Goal: Information Seeking & Learning: Learn about a topic

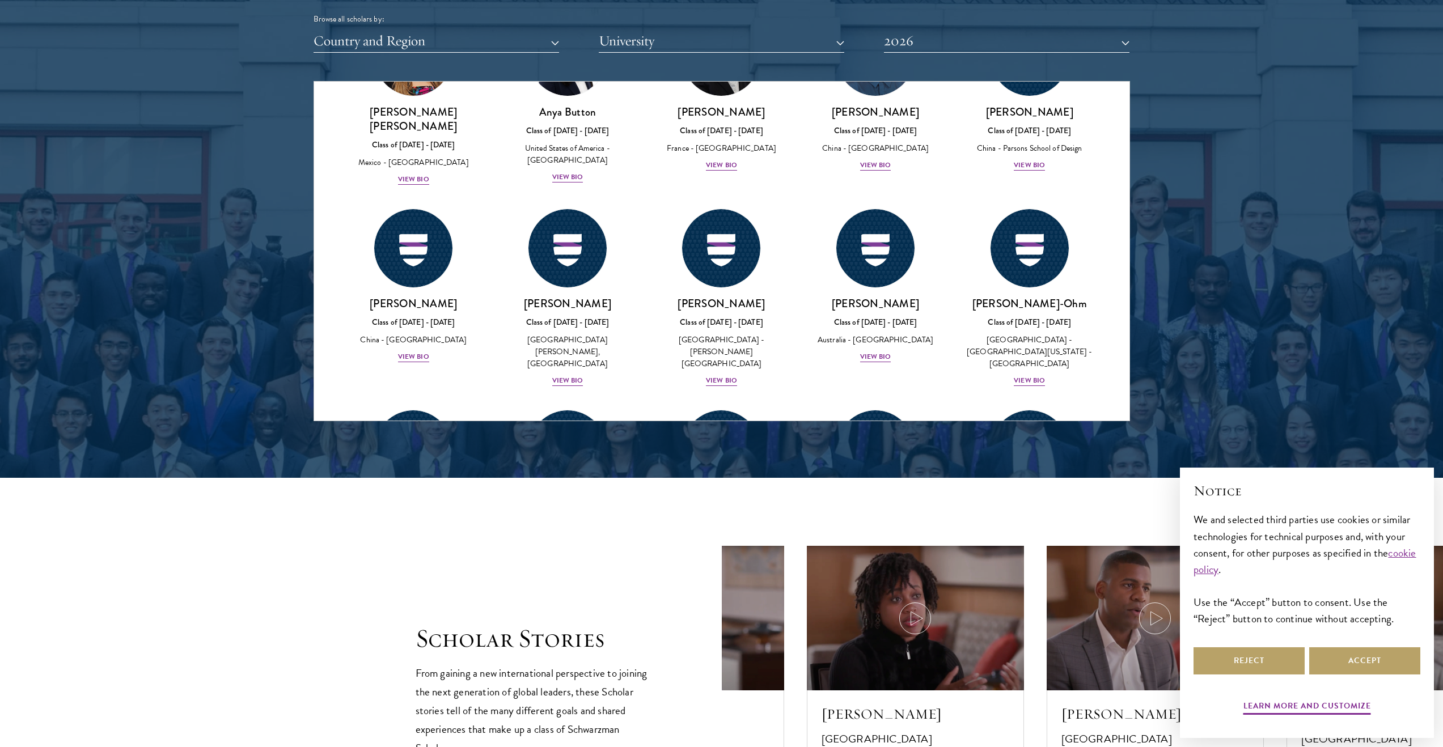
scroll to position [1434, 0]
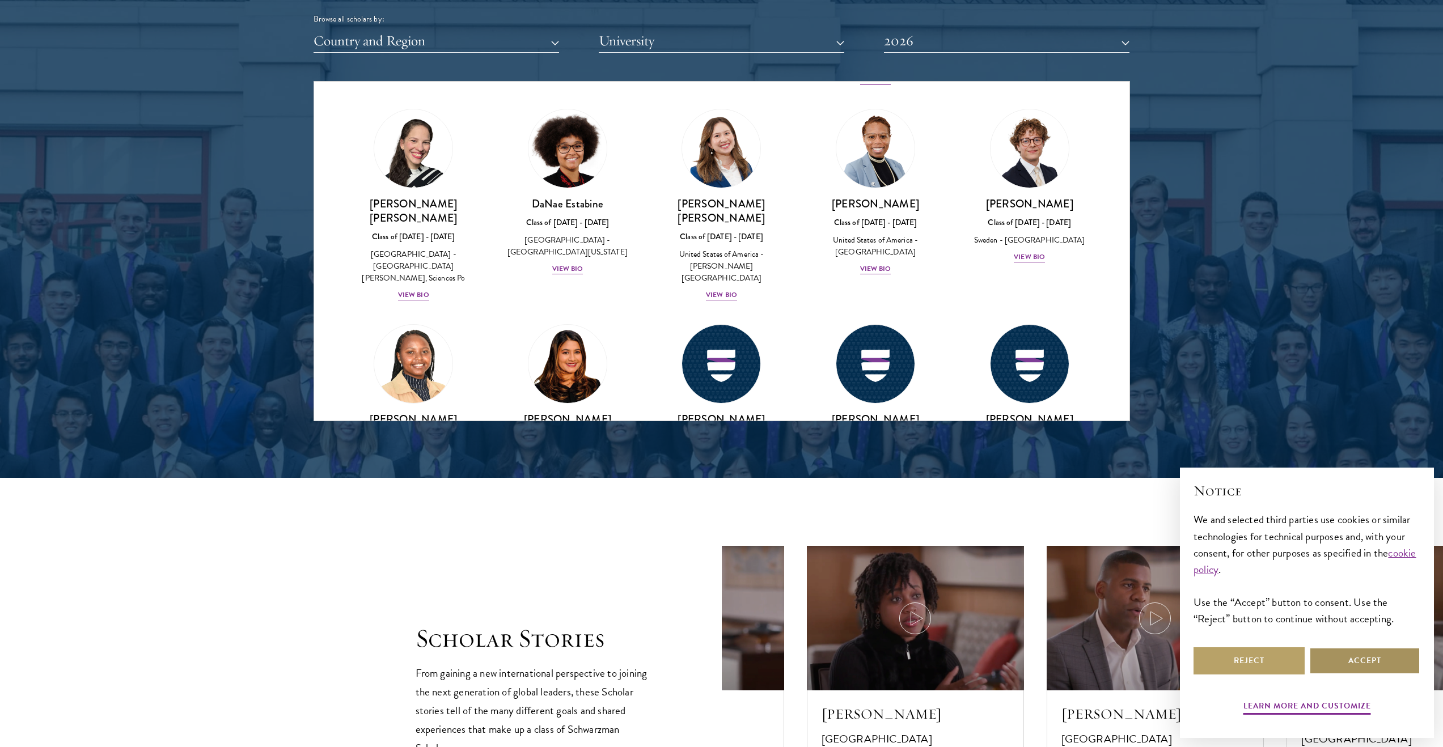
click at [1369, 650] on button "Accept" at bounding box center [1364, 660] width 111 height 27
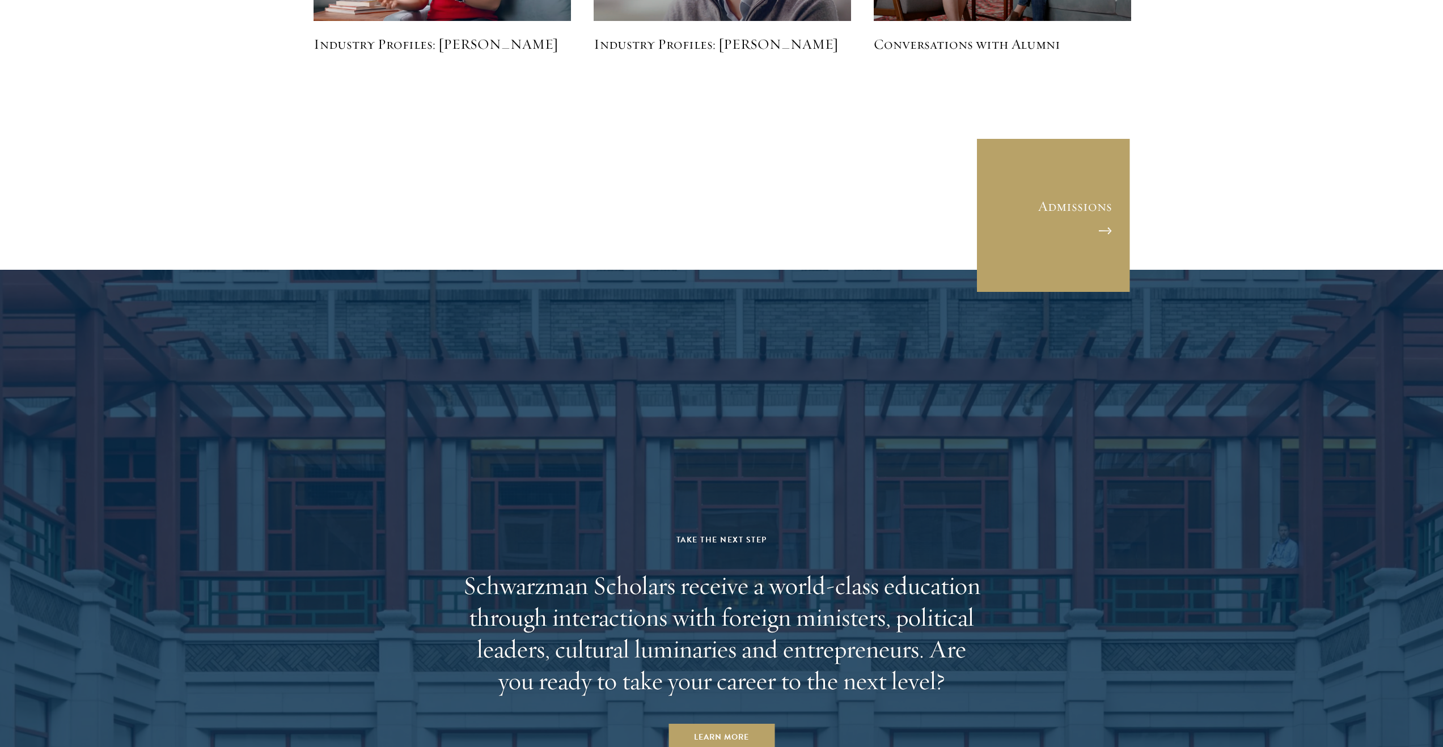
scroll to position [3514, 0]
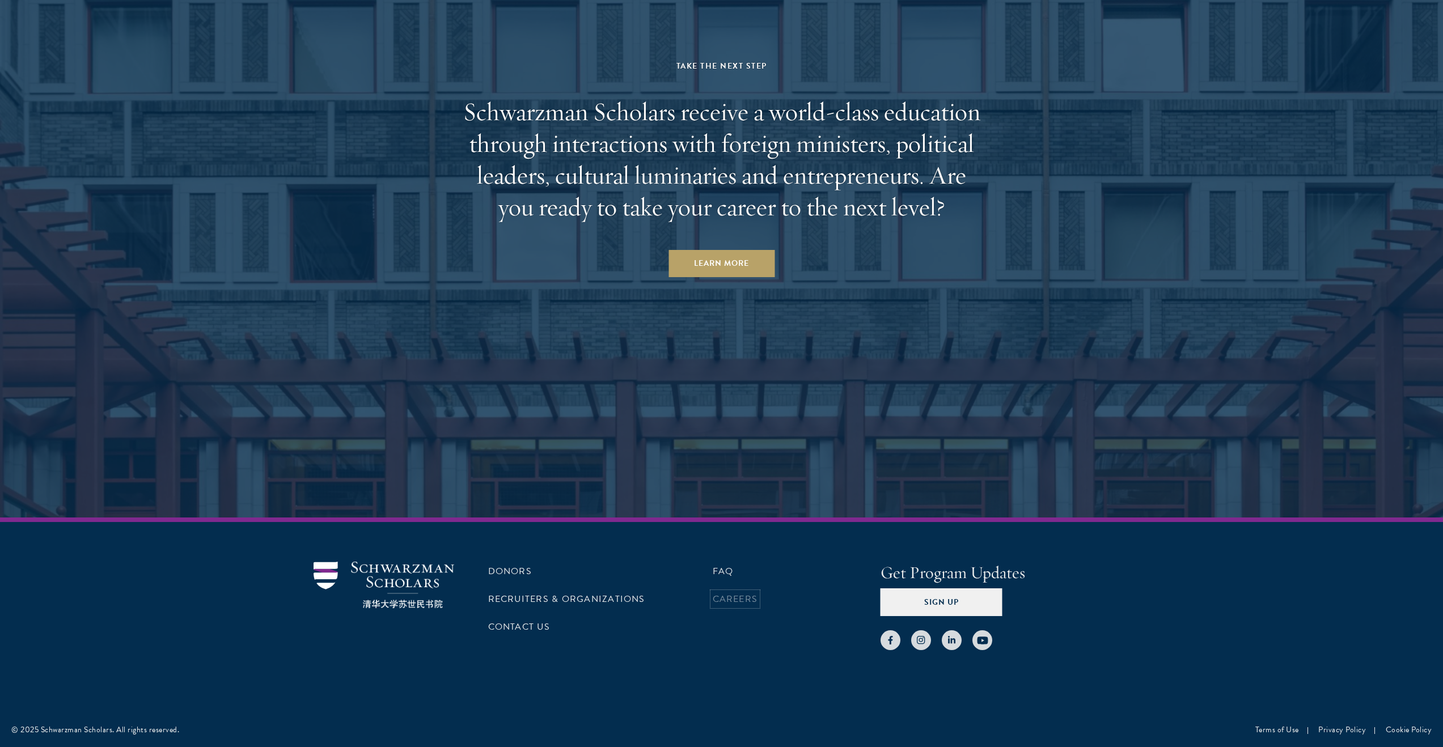
click at [735, 597] on link "Careers" at bounding box center [735, 599] width 45 height 14
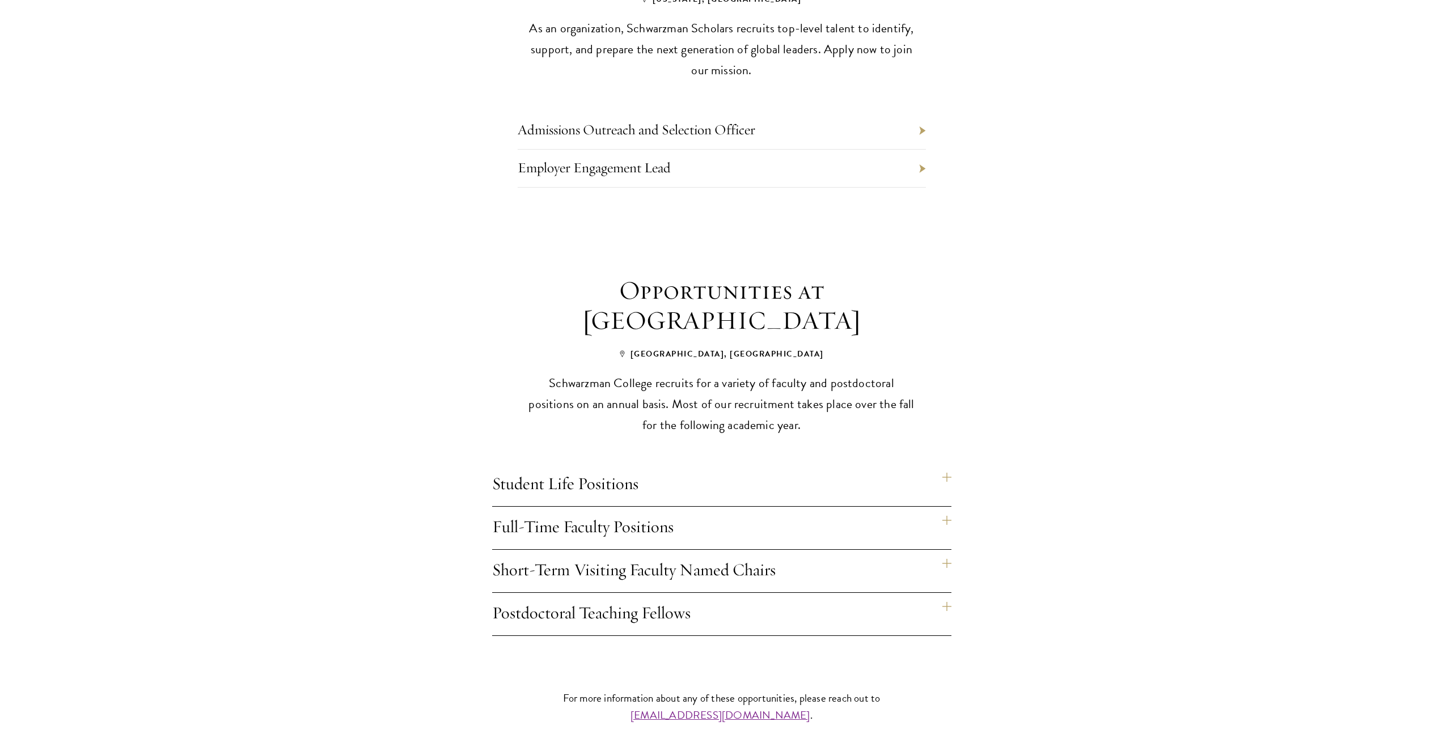
scroll to position [667, 0]
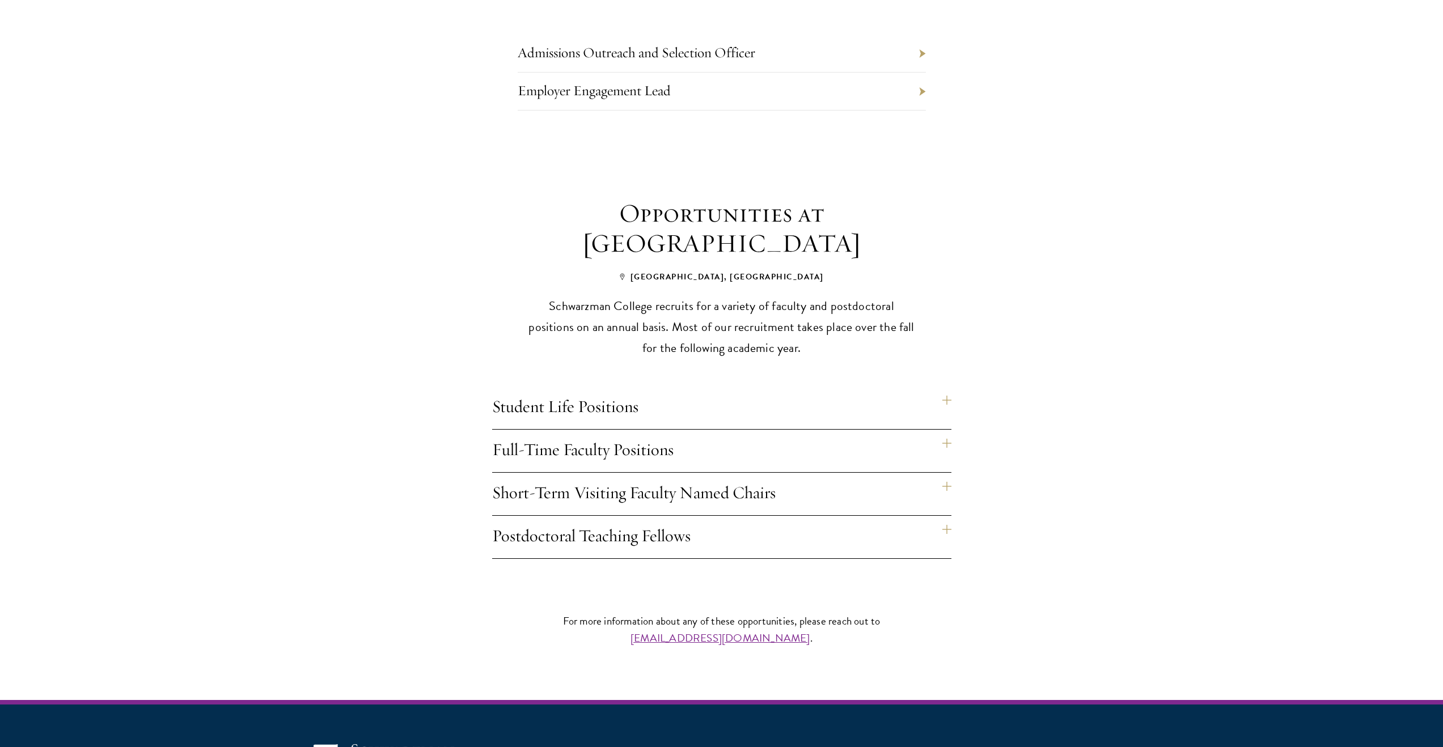
click at [946, 387] on h4 "Student Life Positions" at bounding box center [721, 408] width 459 height 43
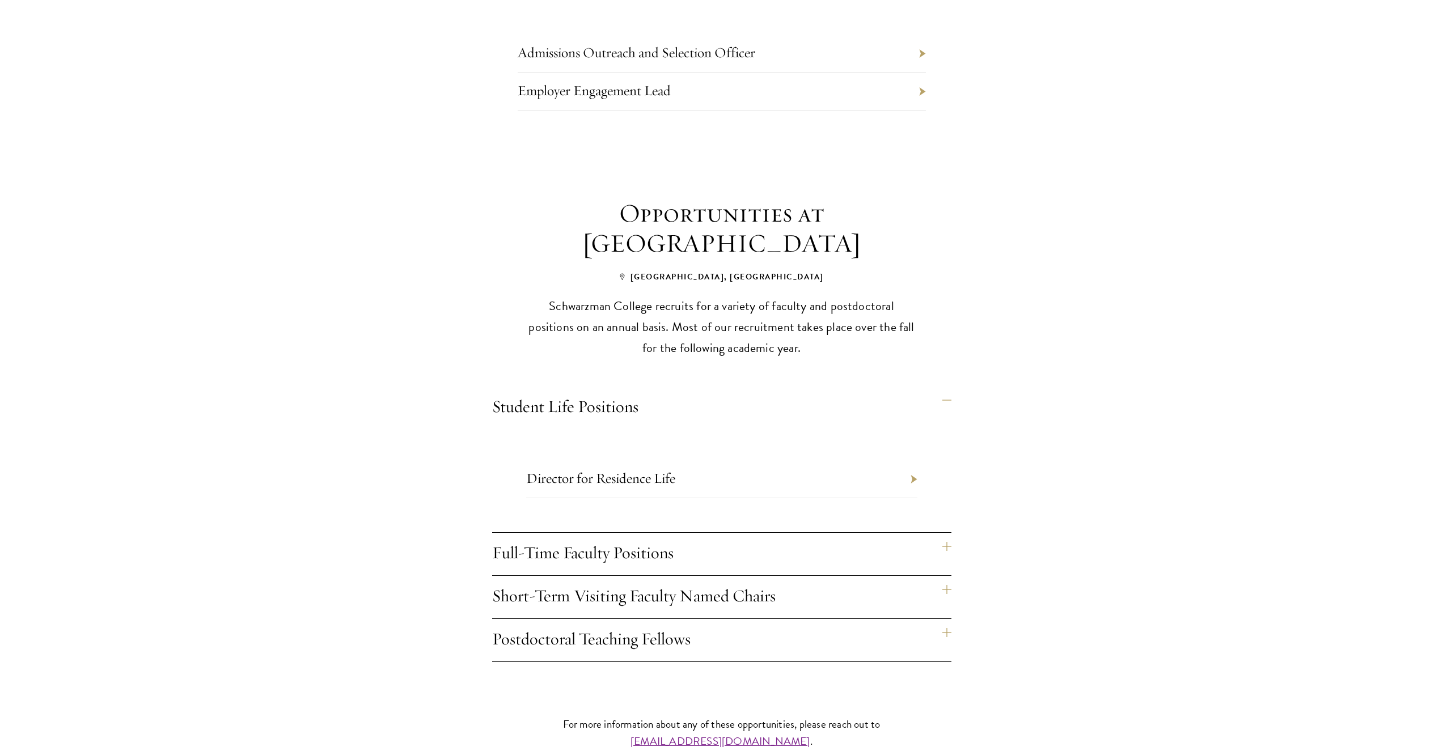
click at [946, 387] on h4 "Student Life Positions" at bounding box center [721, 408] width 459 height 43
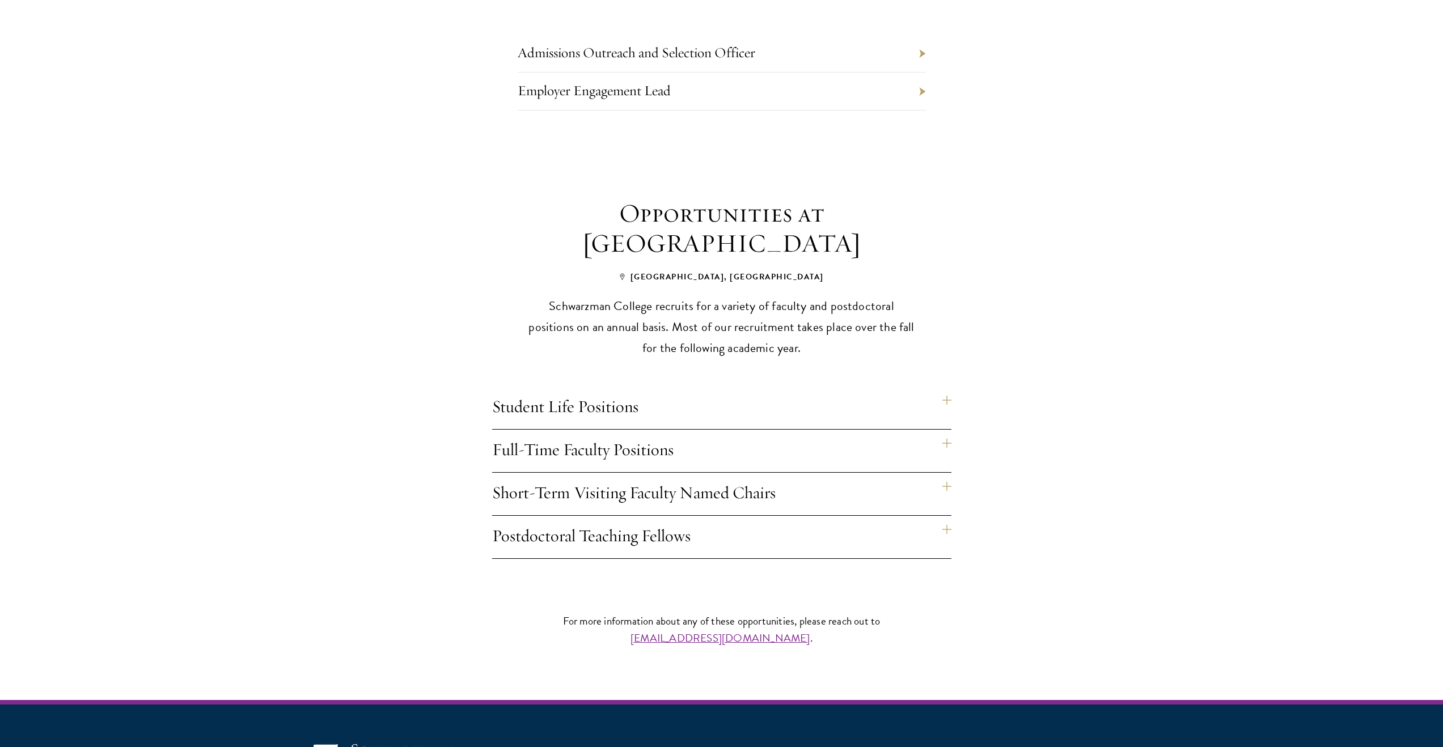
click at [940, 516] on h4 "Postdoctoral Teaching Fellows" at bounding box center [721, 537] width 459 height 43
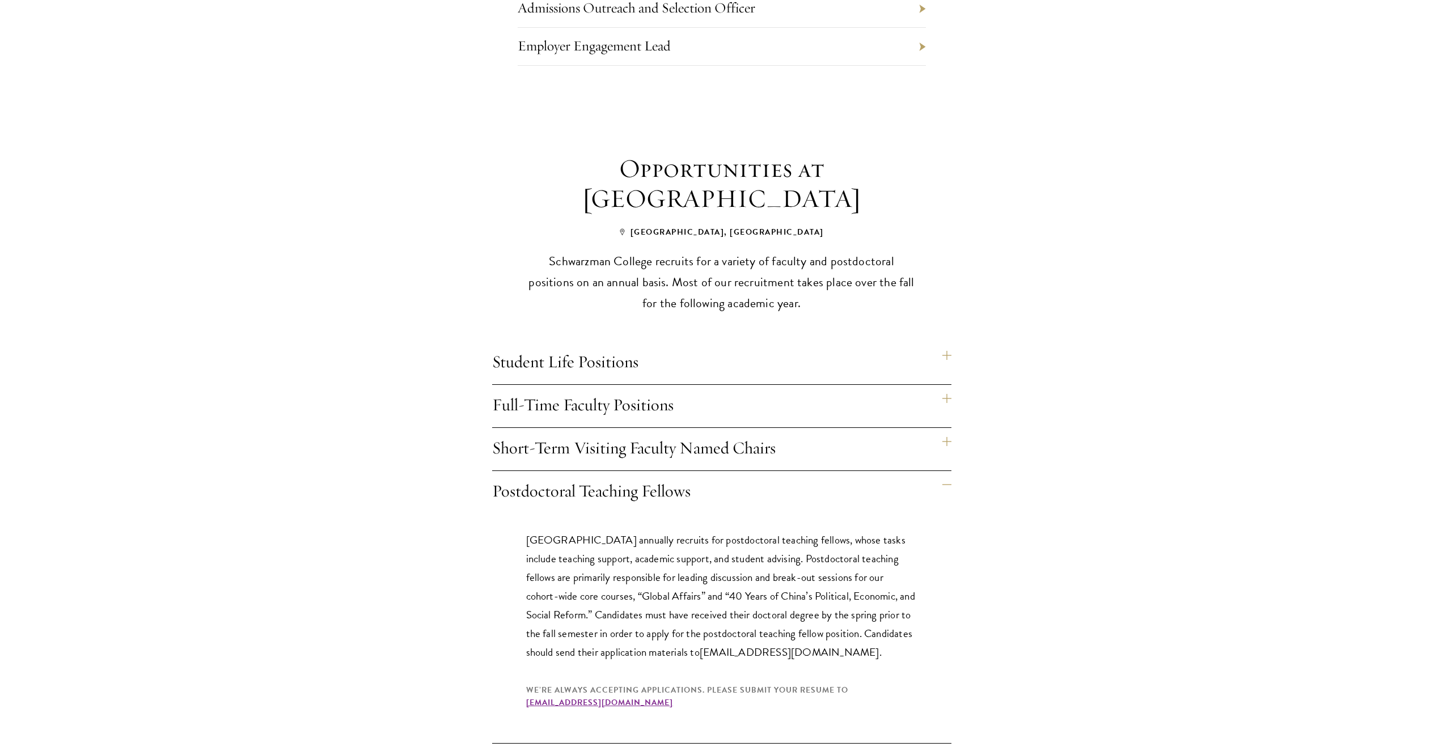
scroll to position [732, 0]
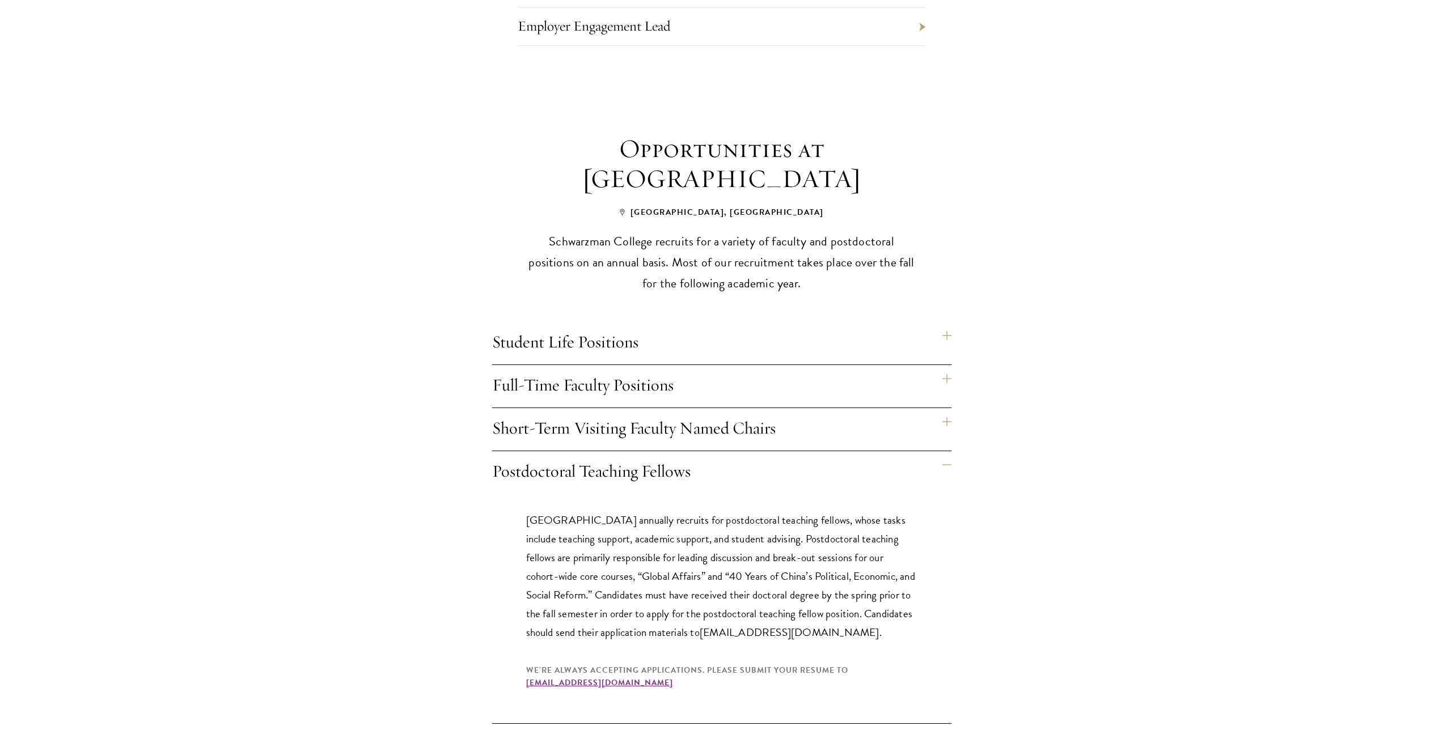
click at [694, 408] on h4 "Short-Term Visiting Faculty Named Chairs" at bounding box center [721, 429] width 459 height 43
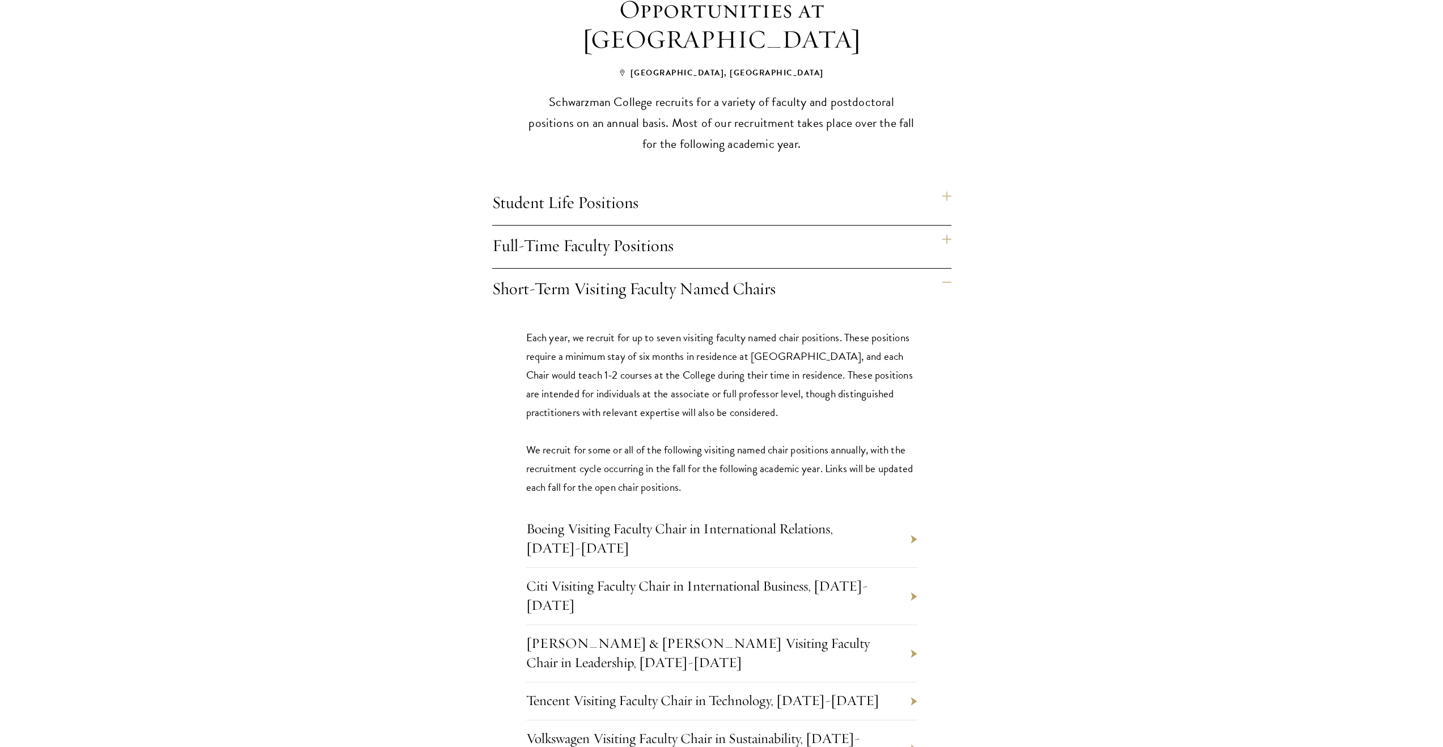
scroll to position [957, 0]
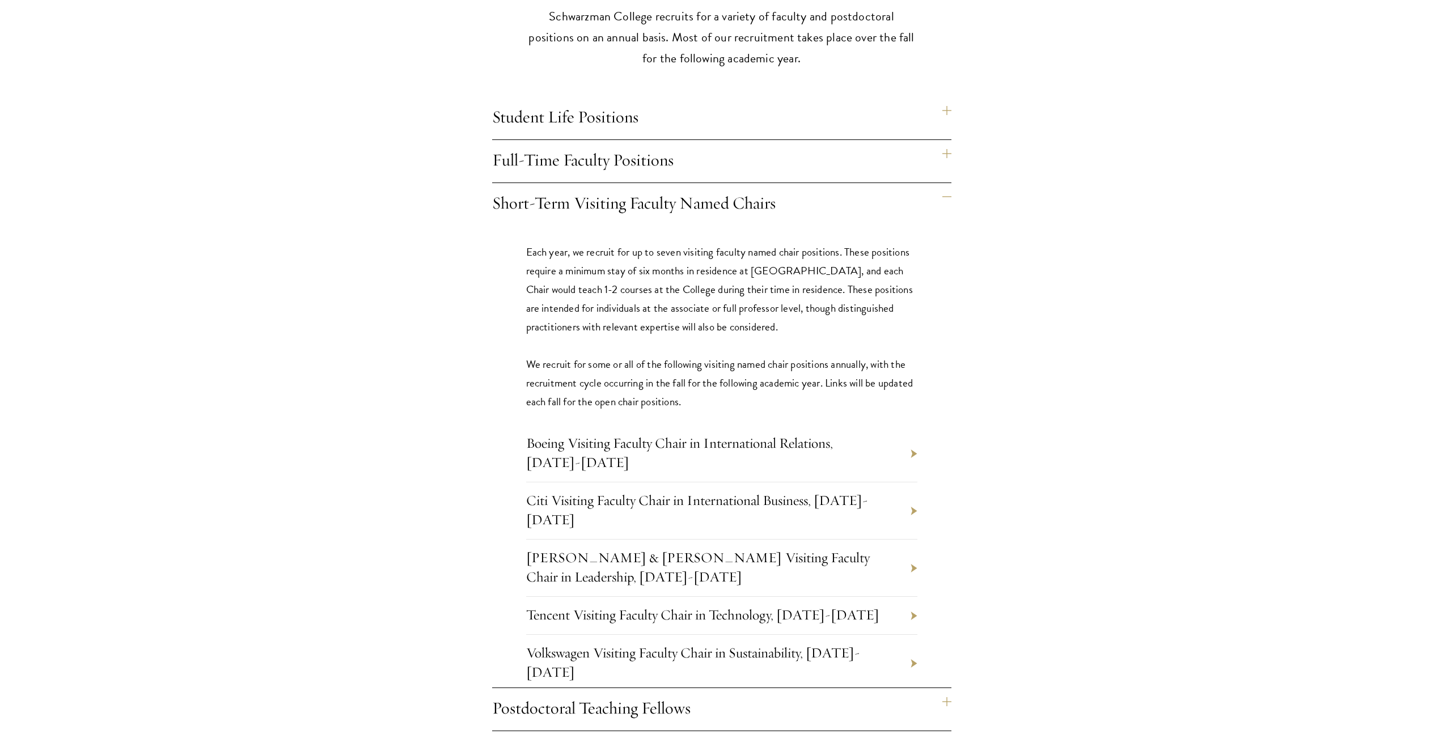
click at [632, 140] on h4 "Full-Time Faculty Positions" at bounding box center [721, 161] width 459 height 43
